Goal: Task Accomplishment & Management: Use online tool/utility

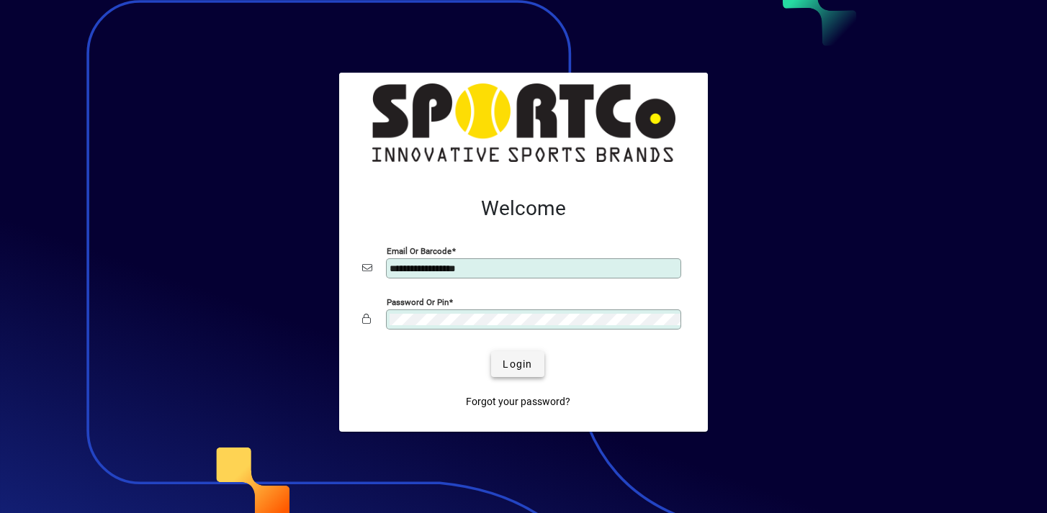
click at [509, 366] on span "Login" at bounding box center [518, 364] width 30 height 15
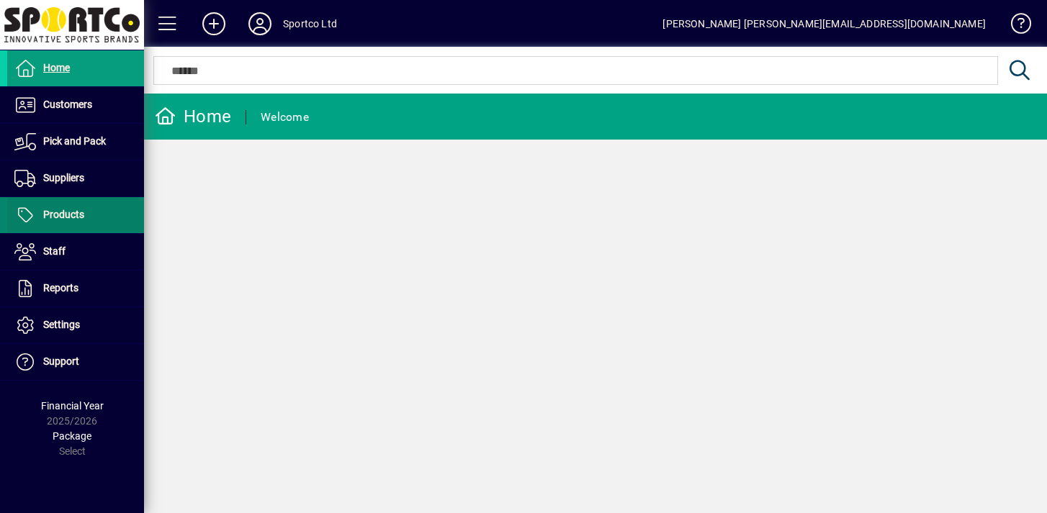
click at [96, 200] on span at bounding box center [75, 215] width 137 height 35
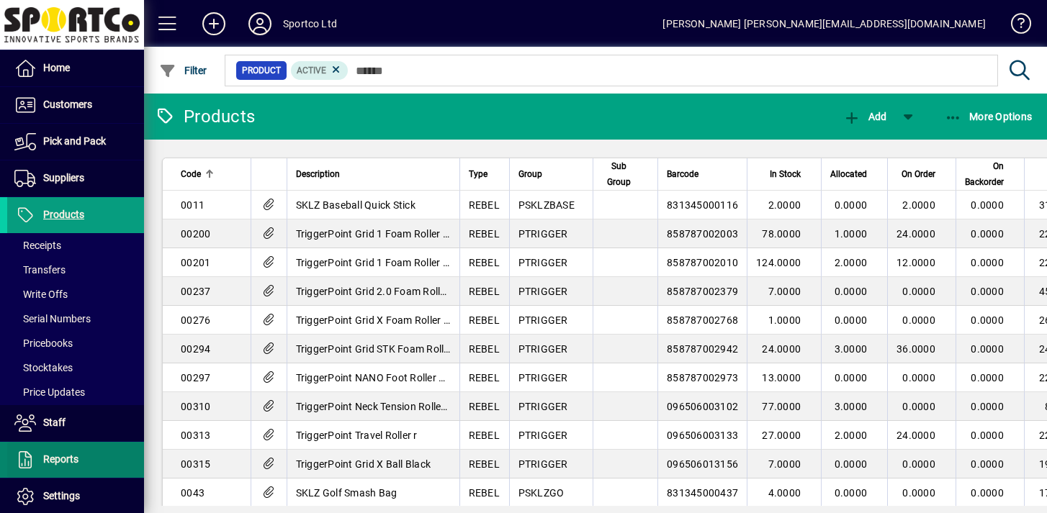
click at [63, 451] on span "Reports" at bounding box center [42, 459] width 71 height 17
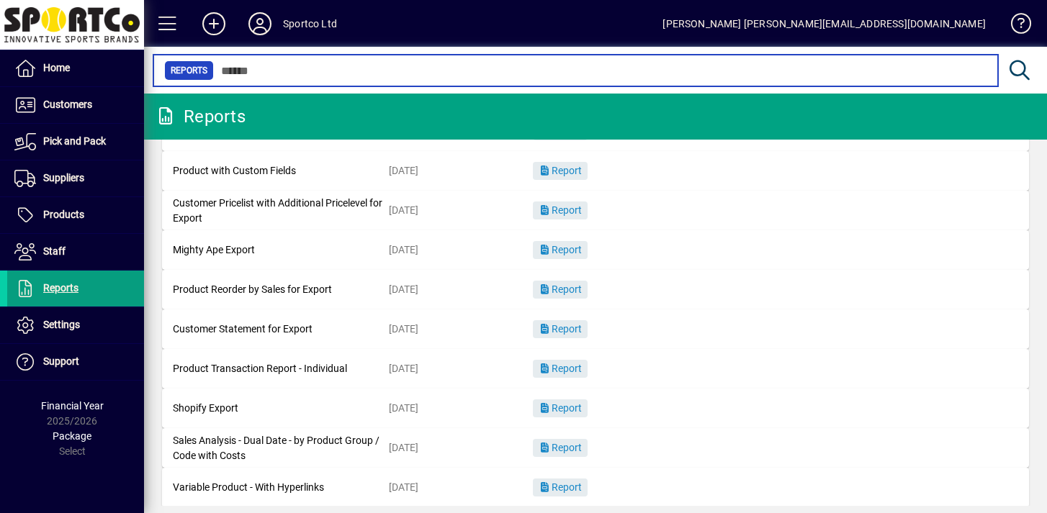
scroll to position [226, 0]
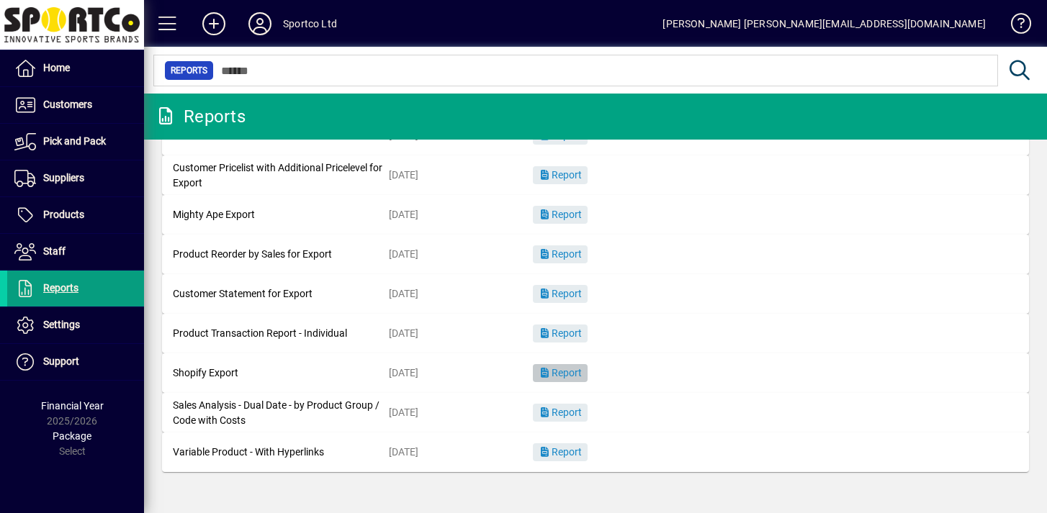
click at [563, 380] on span "button" at bounding box center [560, 373] width 55 height 35
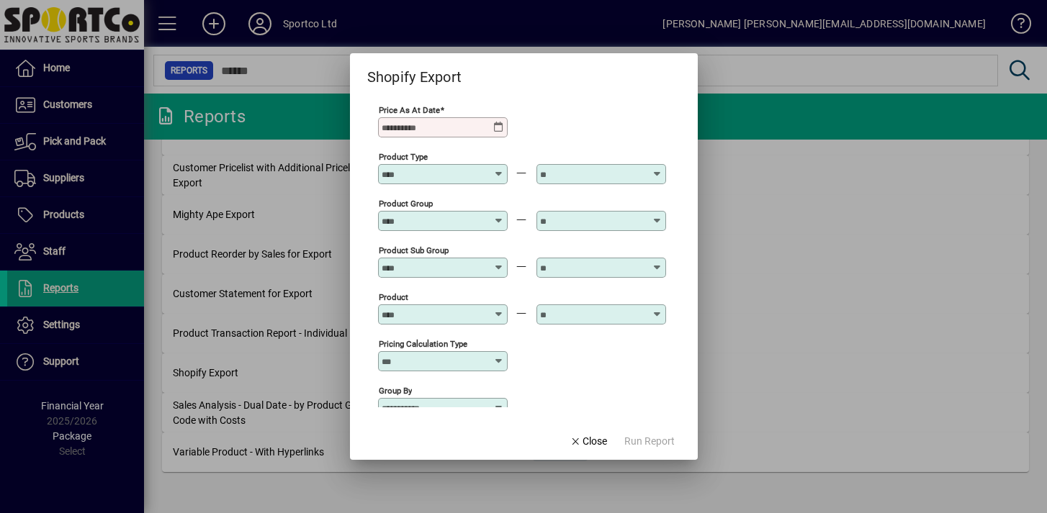
click at [479, 127] on input "Price as at Date" at bounding box center [438, 128] width 112 height 12
click at [496, 127] on icon at bounding box center [499, 128] width 12 height 12
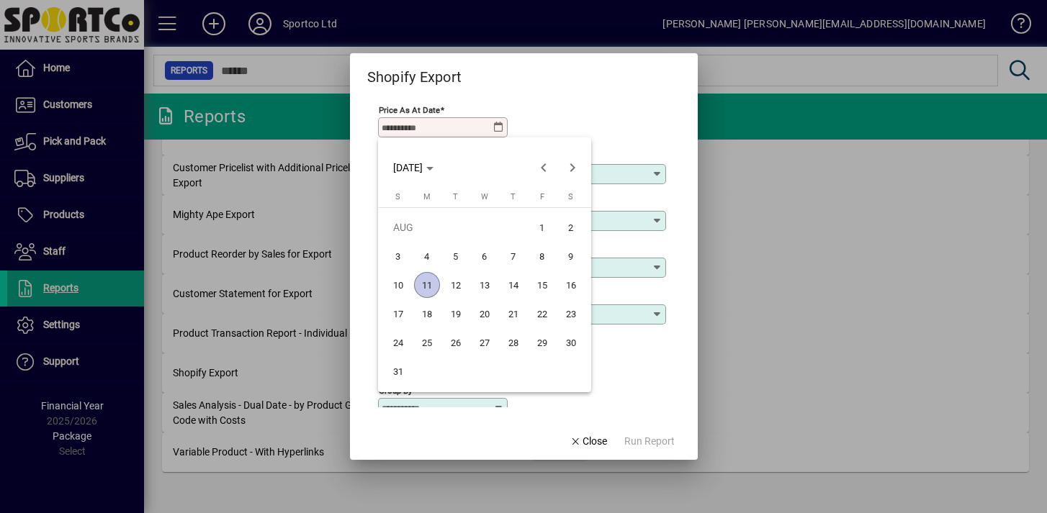
click at [429, 279] on span "11" at bounding box center [427, 285] width 26 height 26
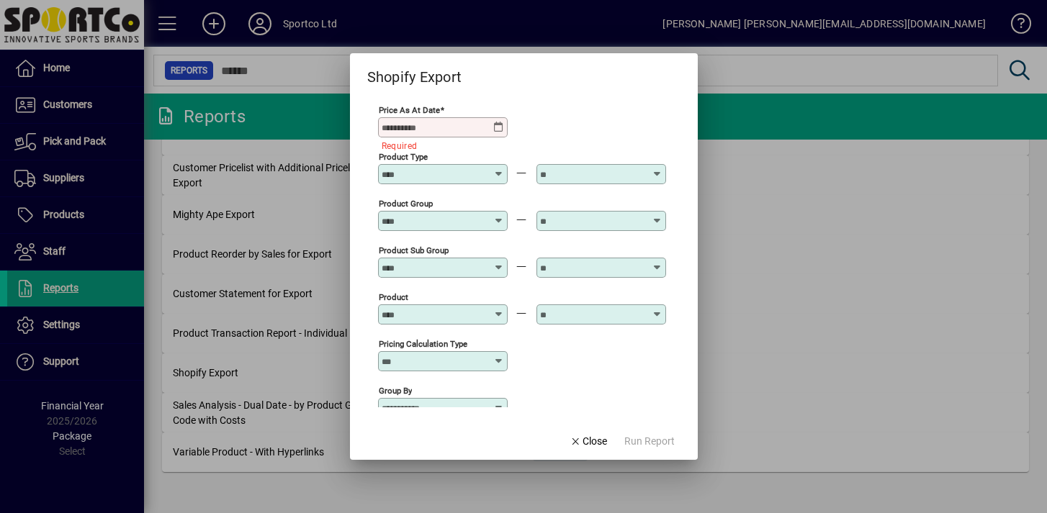
type input "**********"
click at [644, 441] on span "Run Report" at bounding box center [649, 441] width 50 height 15
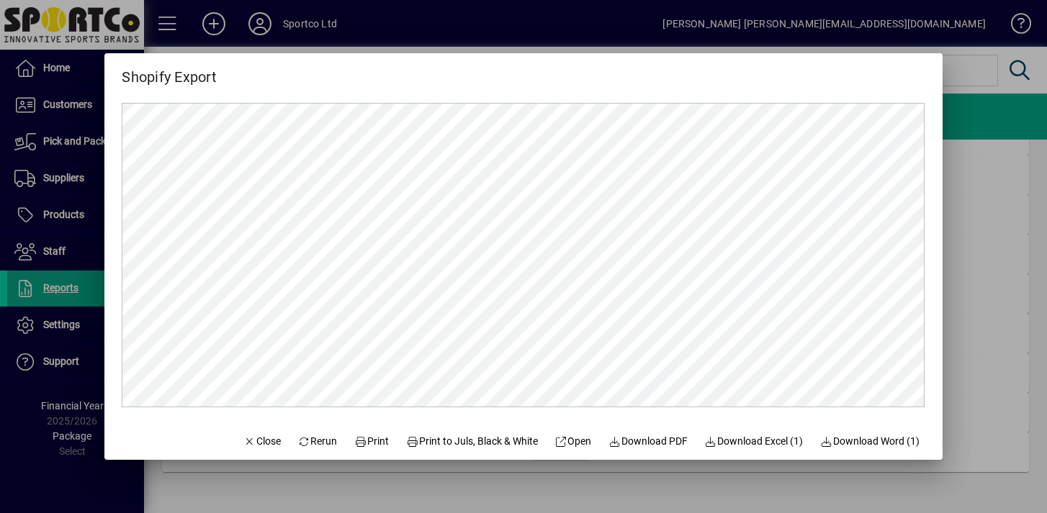
scroll to position [0, 0]
click at [747, 438] on span "Download Excel (1)" at bounding box center [754, 441] width 99 height 15
